Goal: Information Seeking & Learning: Learn about a topic

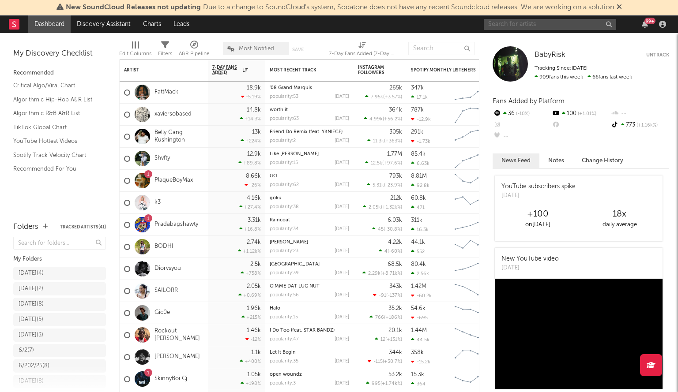
click at [535, 23] on input "text" at bounding box center [550, 24] width 132 height 11
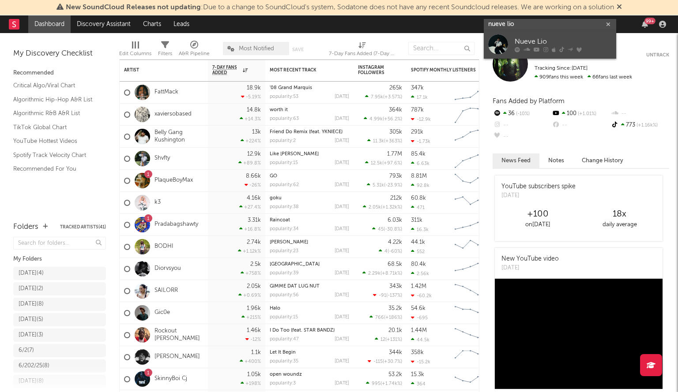
type input "nueve lio"
click at [575, 45] on div "Nueve Lio" at bounding box center [563, 42] width 97 height 11
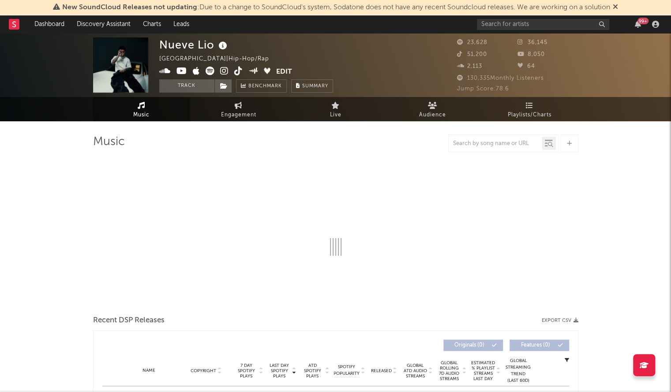
select select "6m"
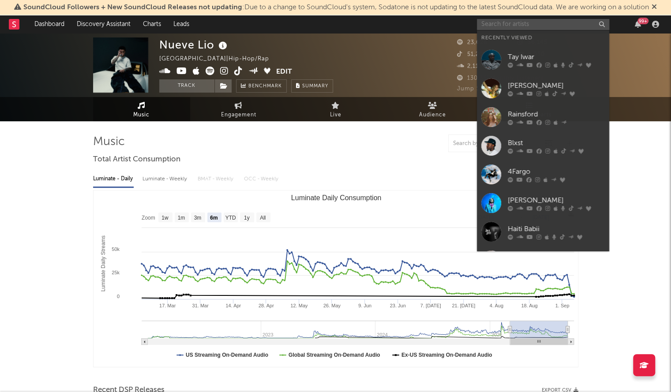
click at [518, 26] on input "text" at bounding box center [543, 24] width 132 height 11
paste input "Honey Bxby"
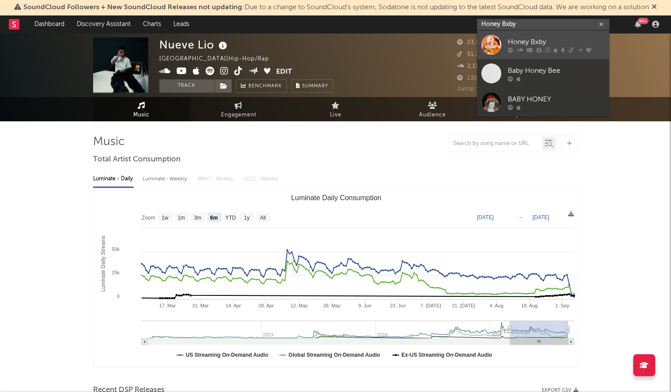
type input "Honey Bxby"
click at [544, 48] on div at bounding box center [556, 49] width 97 height 5
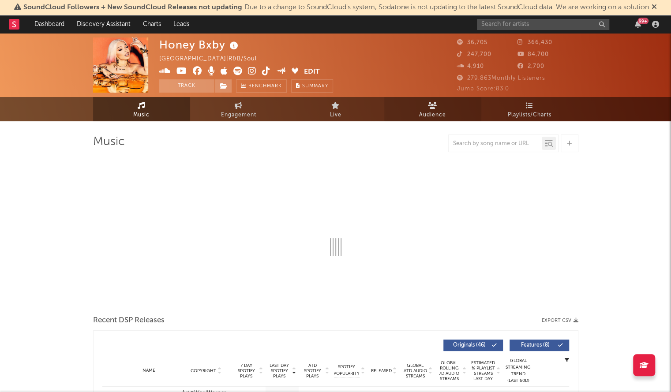
select select "6m"
